Goal: Navigation & Orientation: Find specific page/section

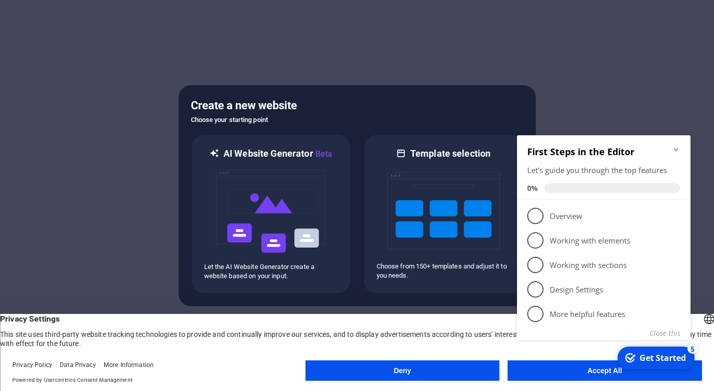
click at [641, 109] on div at bounding box center [357, 195] width 714 height 391
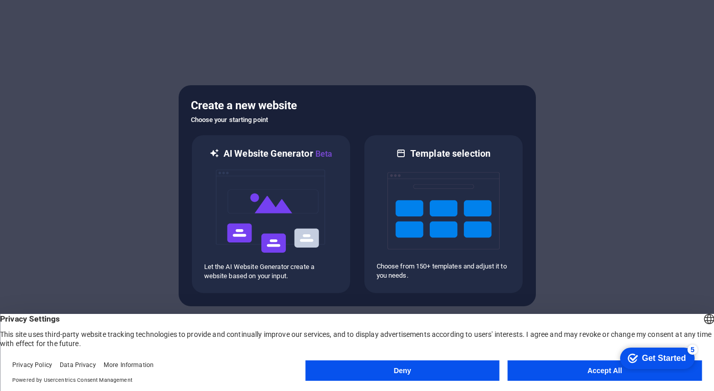
click at [631, 171] on div at bounding box center [357, 195] width 714 height 391
click at [482, 363] on button "Deny" at bounding box center [402, 370] width 194 height 20
